Goal: Task Accomplishment & Management: Manage account settings

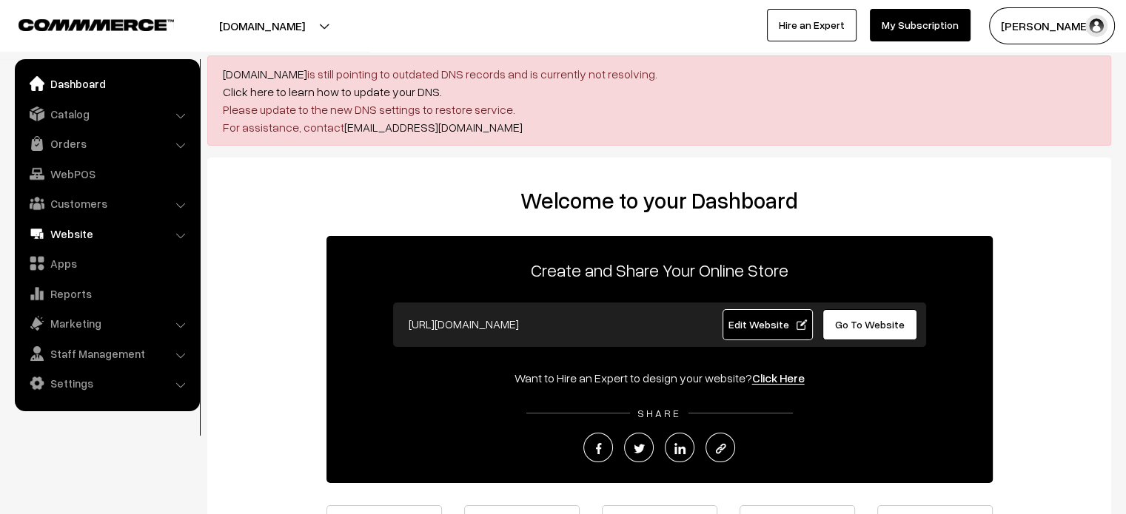
click at [72, 221] on link "Website" at bounding box center [107, 234] width 176 height 27
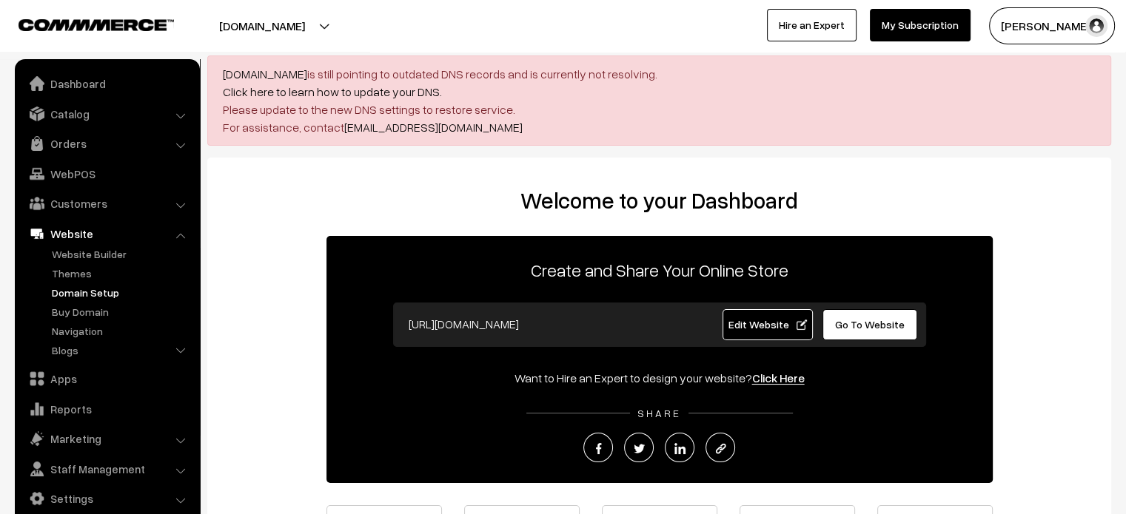
click at [112, 295] on link "Domain Setup" at bounding box center [121, 293] width 147 height 16
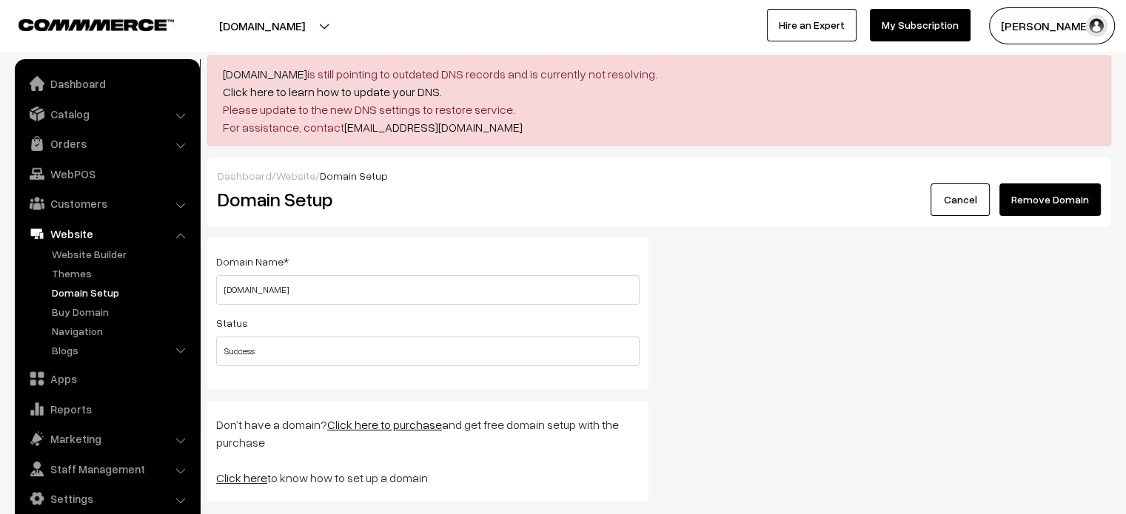
click at [1035, 195] on button "Remove Domain" at bounding box center [1049, 200] width 101 height 33
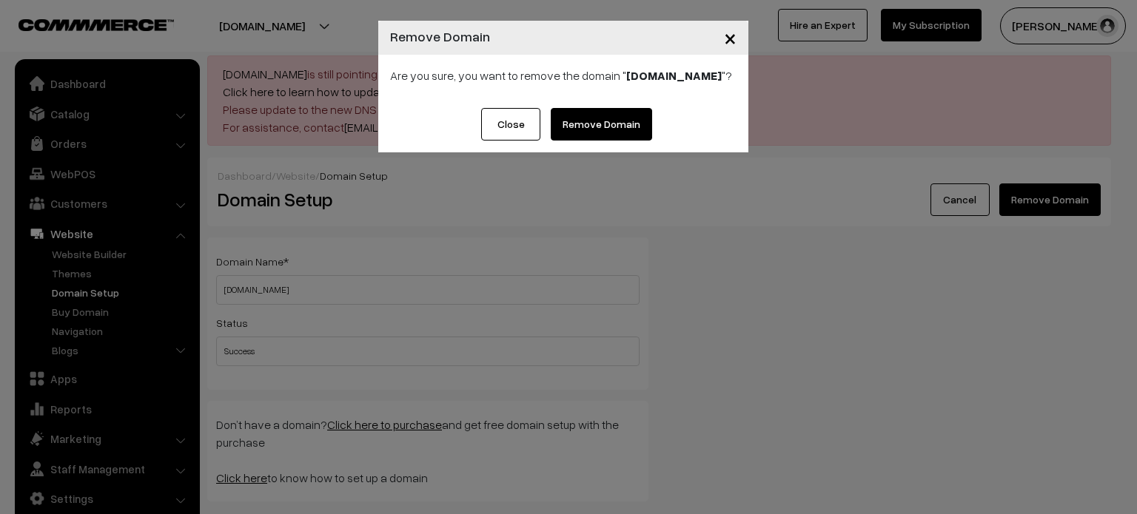
click at [606, 132] on link "Remove Domain" at bounding box center [601, 124] width 101 height 33
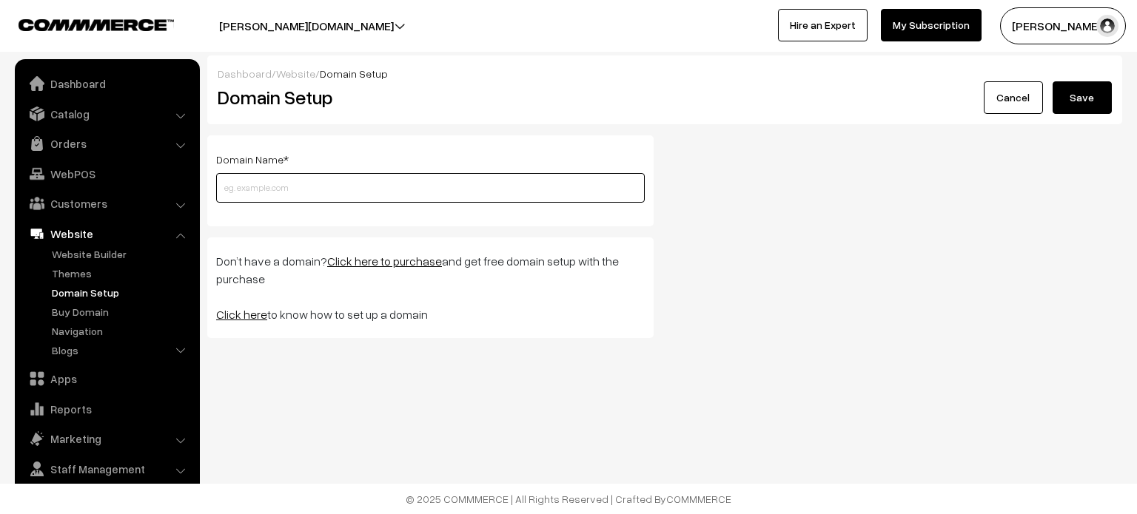
click at [352, 186] on input "text" at bounding box center [430, 188] width 429 height 30
paste input "[DOMAIN_NAME]"
type input "[DOMAIN_NAME]"
click at [1084, 100] on button "Save" at bounding box center [1082, 97] width 59 height 33
